Goal: Understand process/instructions

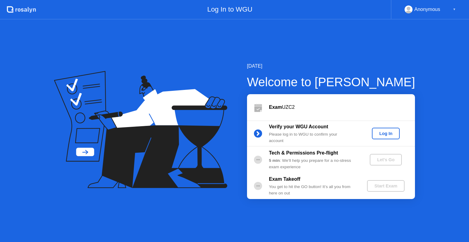
click at [383, 131] on div "Log In" at bounding box center [385, 133] width 23 height 5
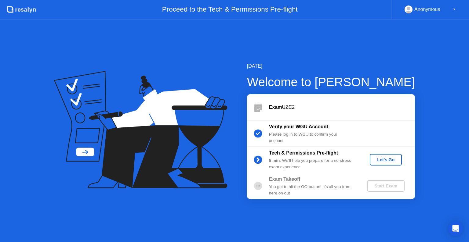
click at [385, 157] on div "Let's Go" at bounding box center [385, 159] width 27 height 5
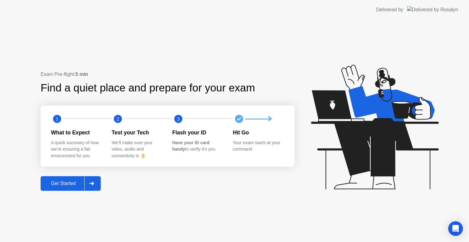
click at [97, 182] on div at bounding box center [91, 184] width 15 height 14
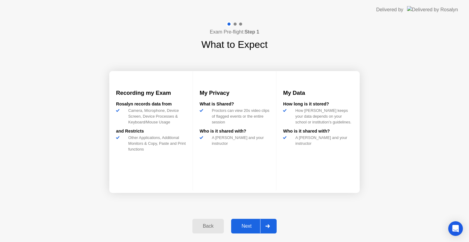
click at [264, 226] on div at bounding box center [267, 226] width 15 height 14
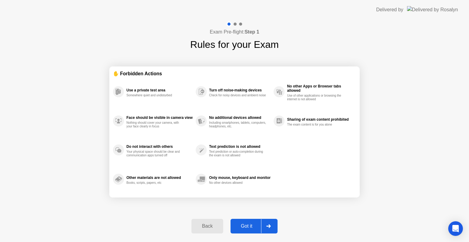
click at [266, 226] on div at bounding box center [268, 226] width 15 height 14
select select "**********"
select select "*******"
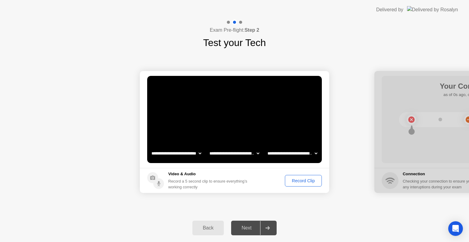
click at [294, 176] on button "Record Clip" at bounding box center [303, 181] width 37 height 12
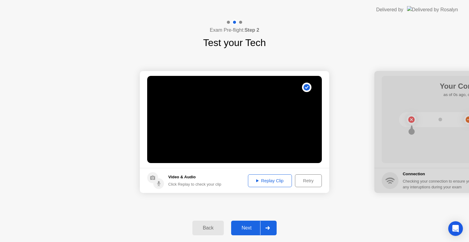
click at [270, 223] on div at bounding box center [267, 228] width 15 height 14
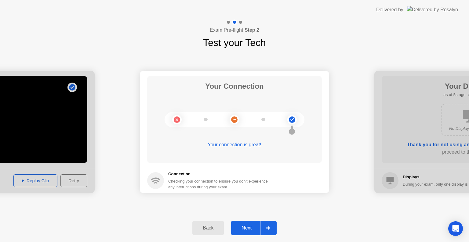
click at [266, 228] on icon at bounding box center [267, 228] width 5 height 4
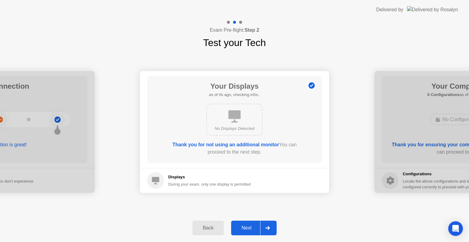
click at [268, 226] on icon at bounding box center [267, 228] width 5 height 4
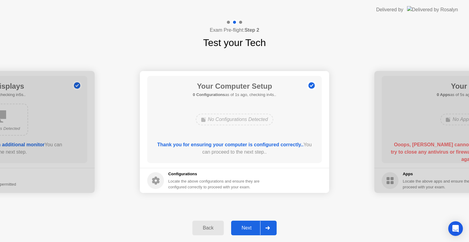
click at [268, 226] on icon at bounding box center [267, 228] width 5 height 4
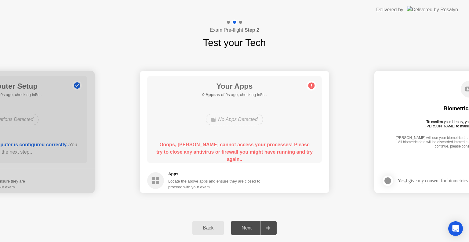
click at [268, 226] on icon at bounding box center [267, 228] width 5 height 4
click at [270, 226] on div at bounding box center [267, 228] width 15 height 14
click at [271, 225] on div at bounding box center [267, 228] width 15 height 14
click at [245, 229] on div "Next" at bounding box center [246, 228] width 27 height 5
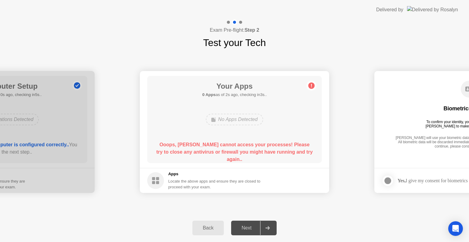
drag, startPoint x: 245, startPoint y: 229, endPoint x: 248, endPoint y: 228, distance: 3.3
click at [246, 229] on div "Next" at bounding box center [246, 228] width 27 height 5
click at [249, 228] on div "Next" at bounding box center [246, 228] width 27 height 5
click at [310, 85] on circle at bounding box center [311, 86] width 6 height 6
click at [310, 84] on circle at bounding box center [311, 86] width 6 height 6
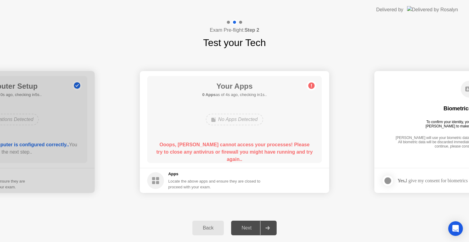
click at [311, 84] on circle at bounding box center [311, 86] width 6 height 6
